Goal: Task Accomplishment & Management: Manage account settings

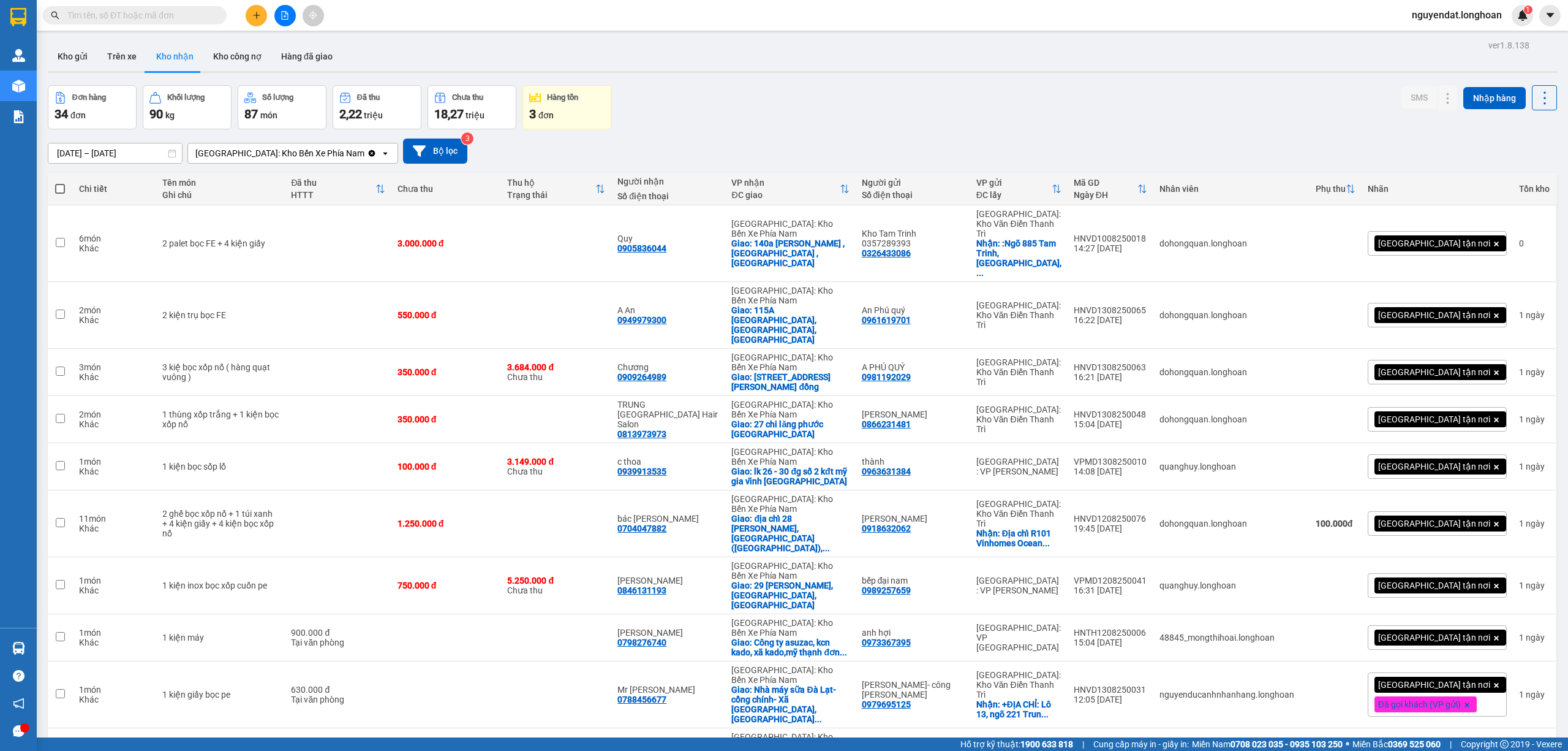
scroll to position [1237, 0]
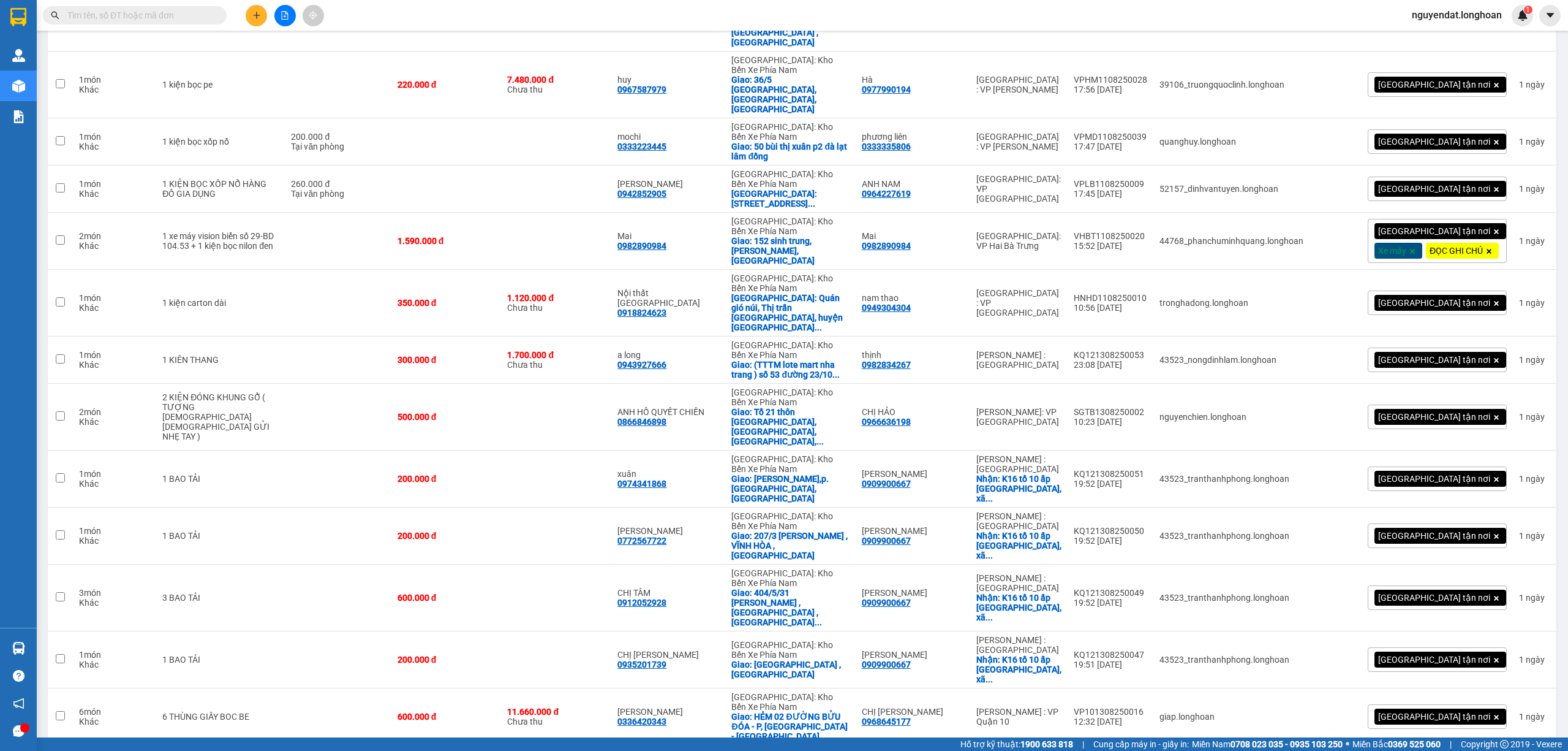
click at [155, 12] on input "text" at bounding box center [139, 15] width 145 height 13
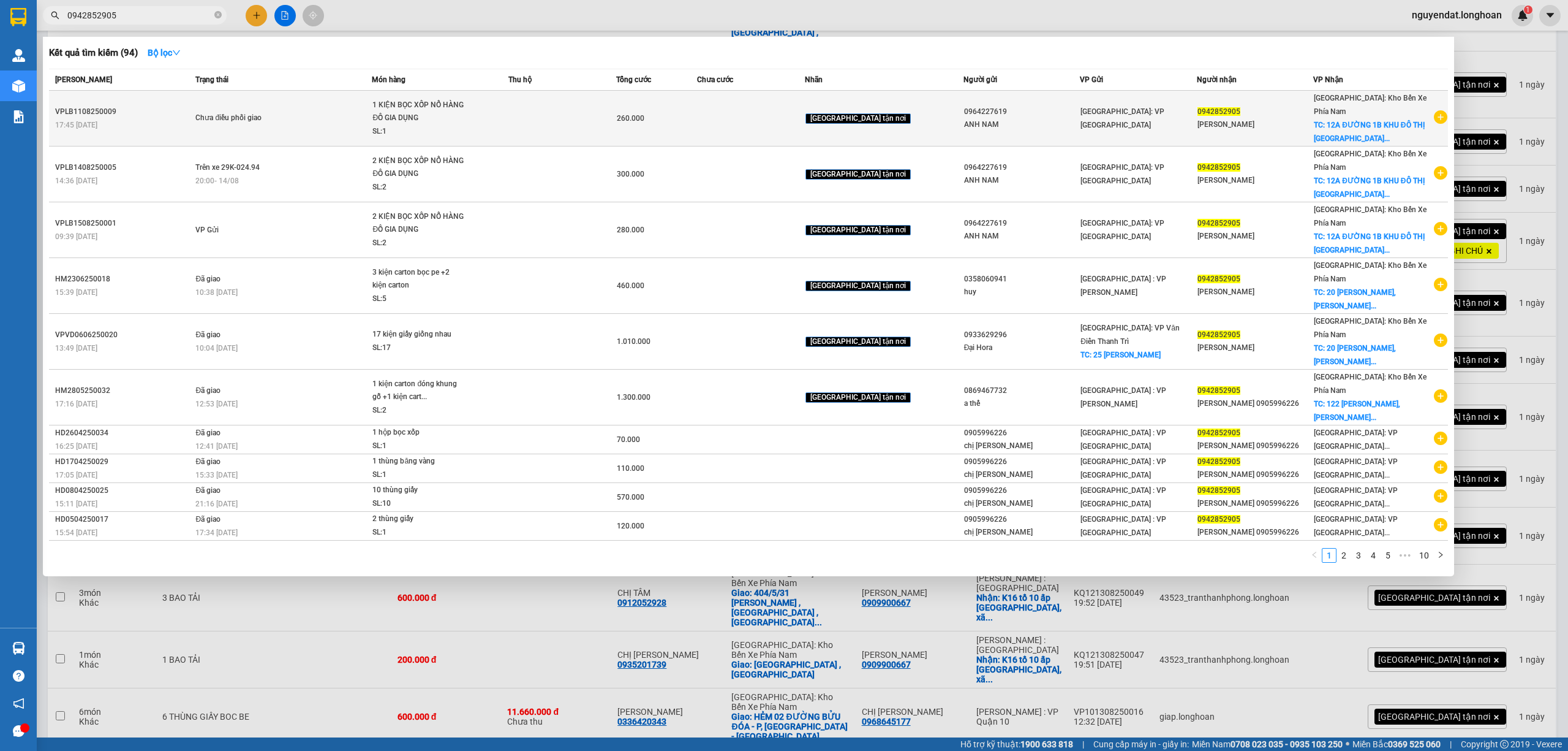
type input "0942852905"
click at [505, 117] on span "1 KIỆN BỌC XỐP NỔ HÀNG ĐỒ GIA DỤNG SL: 1" at bounding box center [440, 118] width 135 height 39
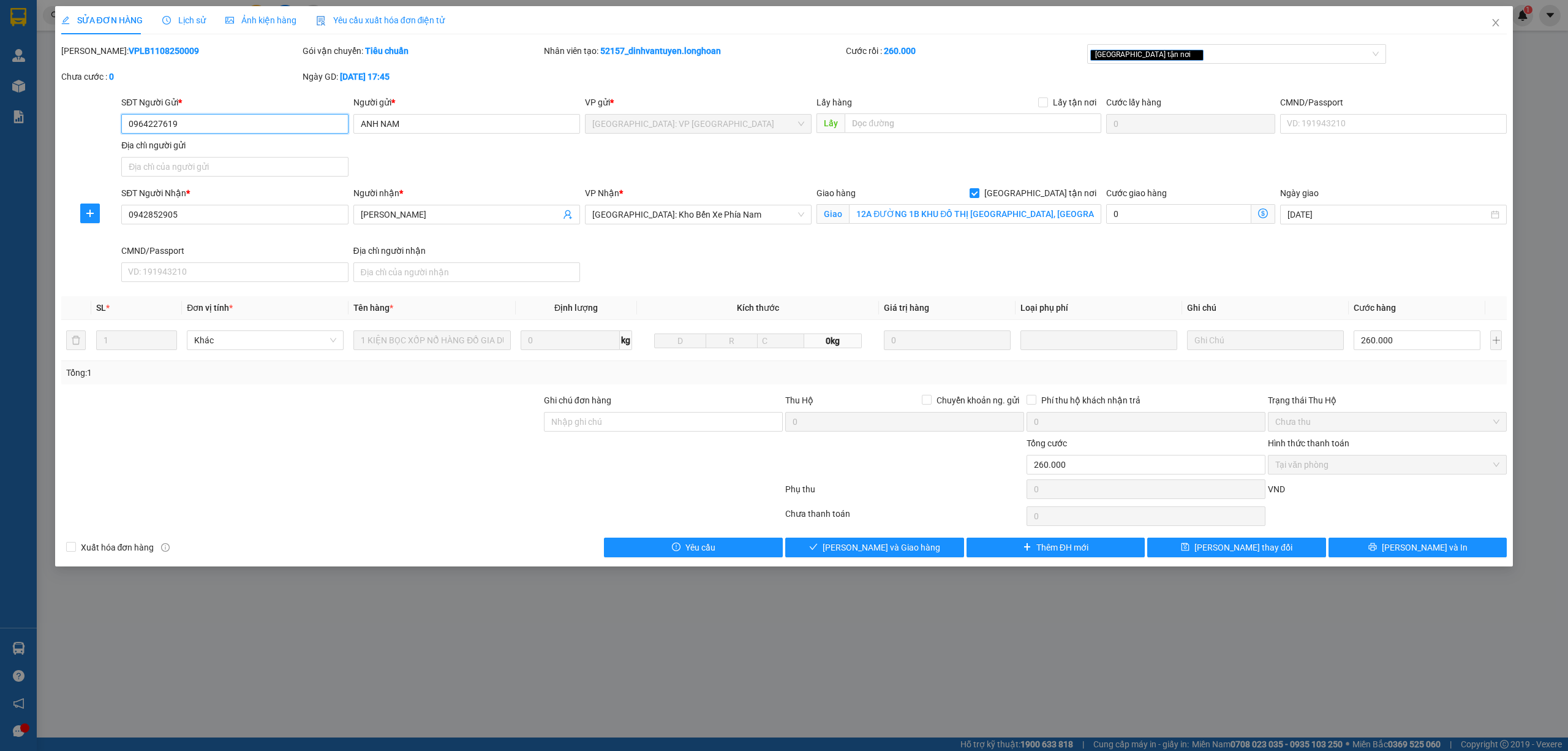
type input "0964227619"
type input "ANH NAM"
type input "0942852905"
type input "[PERSON_NAME]"
checkbox input "true"
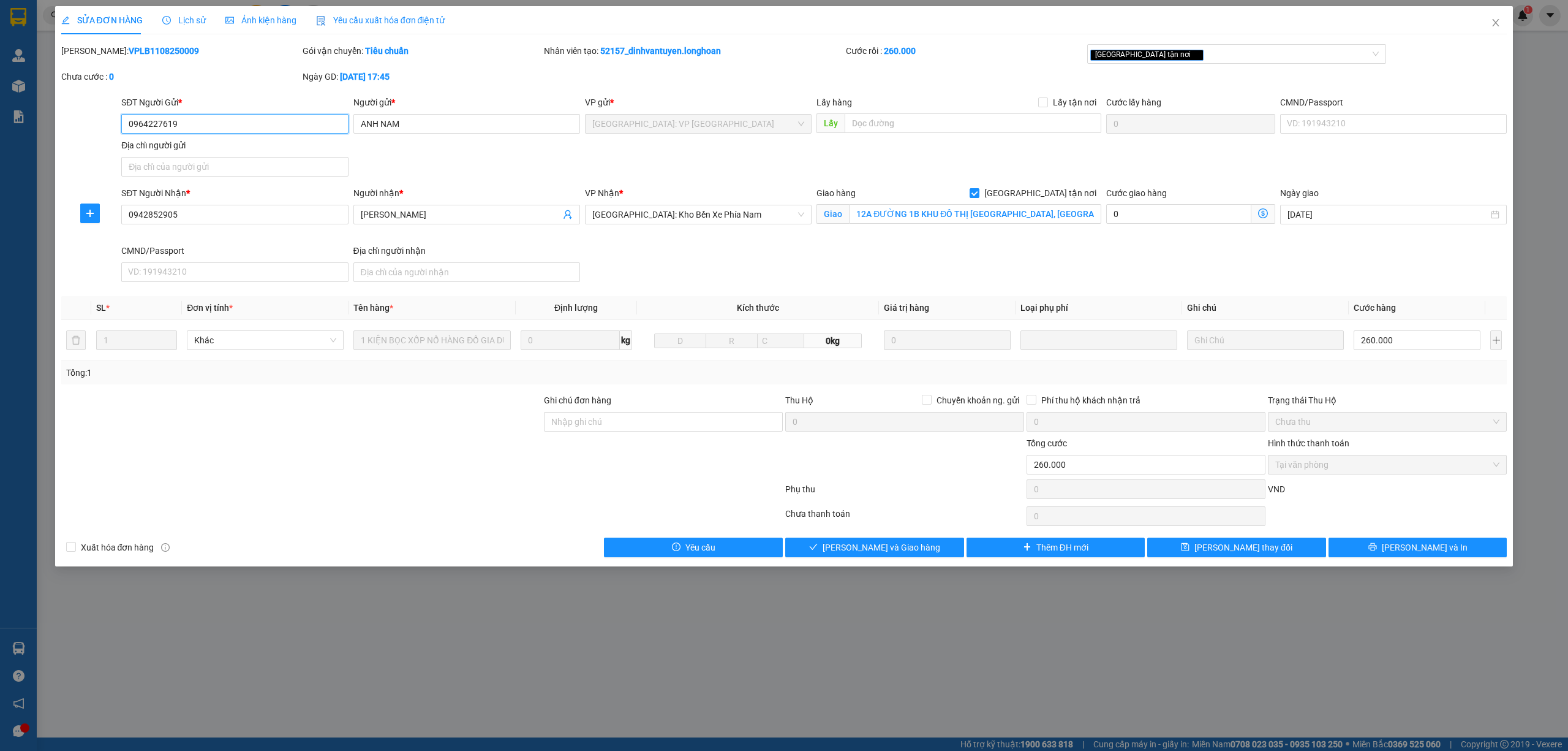
type input "12A ĐƯỜNG 1B KHU ĐÔ THỊ [GEOGRAPHIC_DATA], [GEOGRAPHIC_DATA], [GEOGRAPHIC_DATA]…"
type input "260.000"
click at [430, 221] on input "[PERSON_NAME]" at bounding box center [461, 214] width 200 height 13
